Goal: Find specific page/section: Find specific page/section

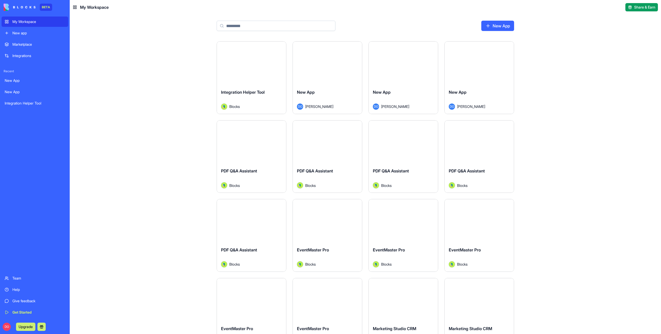
click at [571, 131] on div "Launch Integration Helper Tool Blocks Launch New App DO [PERSON_NAME] Launch Ne…" at bounding box center [365, 187] width 591 height 293
click at [23, 52] on link "Integrations" at bounding box center [35, 56] width 67 height 10
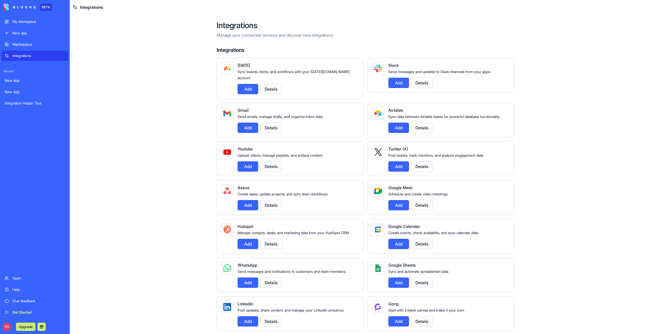
click at [269, 166] on button "Details" at bounding box center [271, 166] width 22 height 10
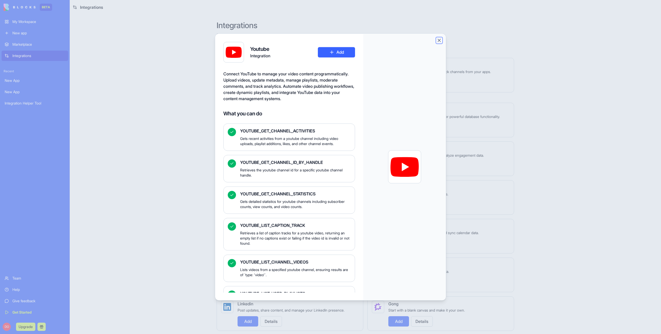
click at [440, 40] on button "Close" at bounding box center [438, 40] width 5 height 5
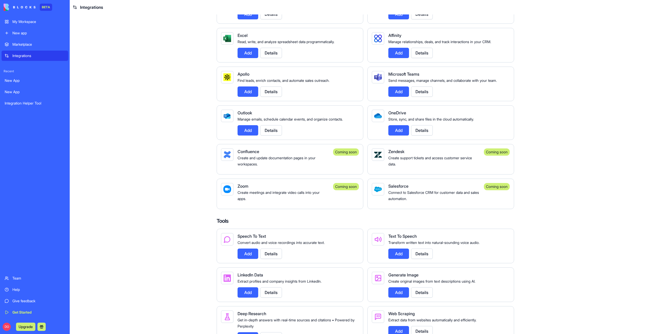
scroll to position [470, 0]
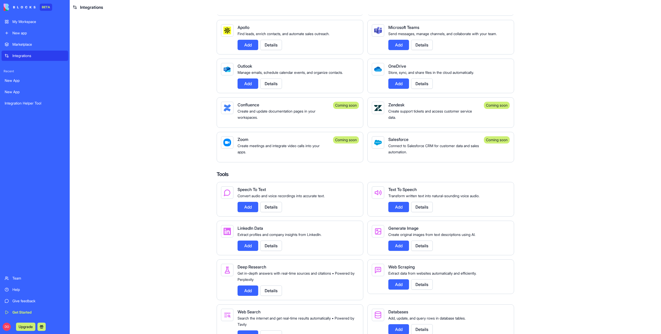
click at [267, 50] on button "Details" at bounding box center [271, 45] width 22 height 10
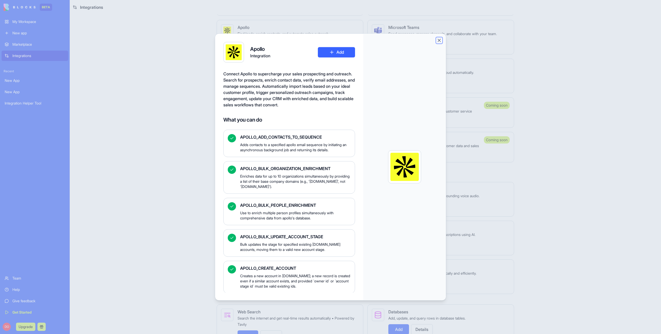
click at [437, 41] on button "Close" at bounding box center [438, 40] width 5 height 5
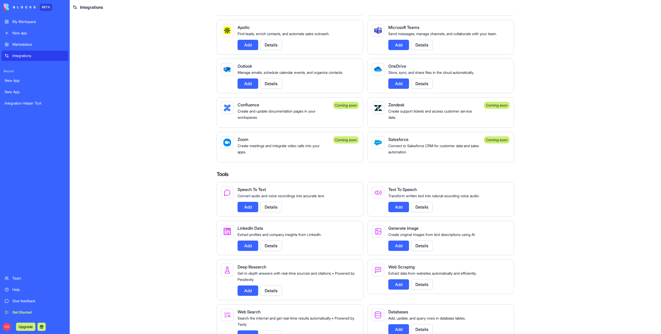
click at [427, 86] on button "Details" at bounding box center [422, 83] width 22 height 10
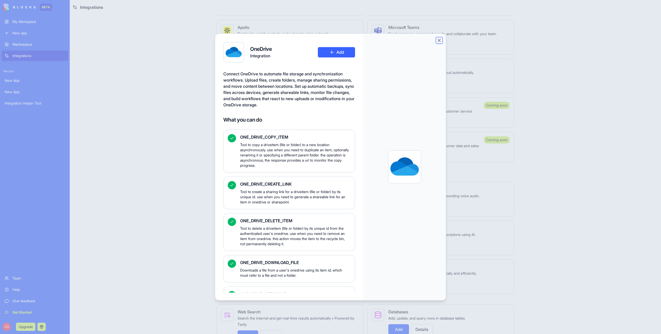
click at [438, 43] on button "Close" at bounding box center [438, 40] width 5 height 5
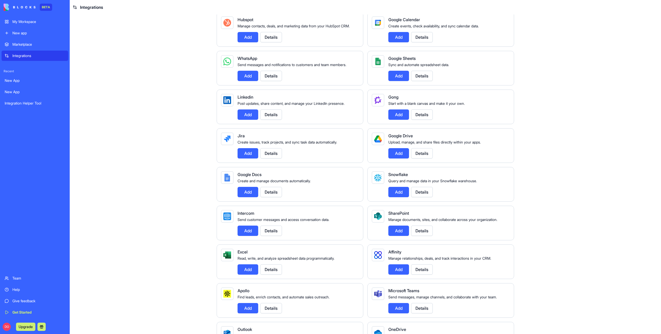
scroll to position [181, 0]
